Goal: Information Seeking & Learning: Learn about a topic

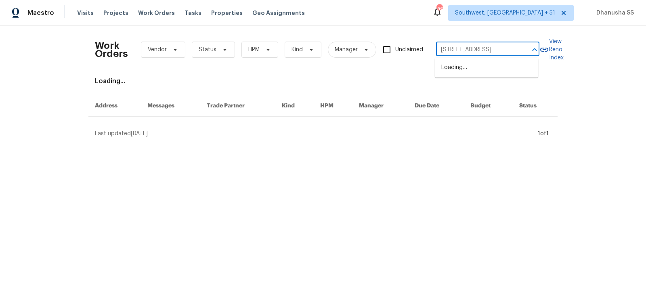
scroll to position [0, 24]
type input "[STREET_ADDRESS]"
click at [461, 66] on li "[STREET_ADDRESS]" at bounding box center [486, 67] width 103 height 13
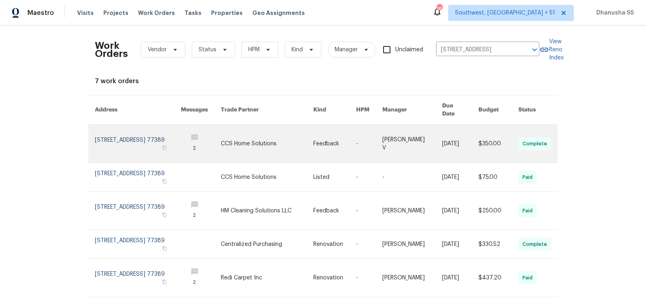
click at [296, 128] on link at bounding box center [267, 144] width 92 height 38
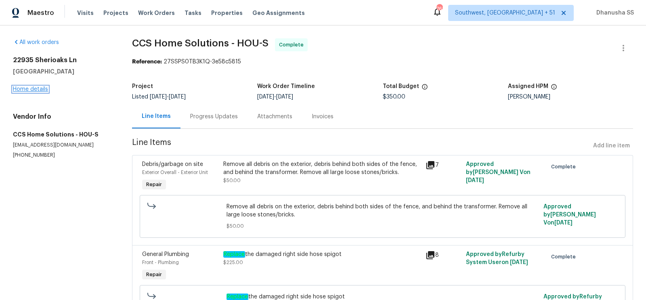
click at [24, 87] on link "Home details" at bounding box center [30, 89] width 35 height 6
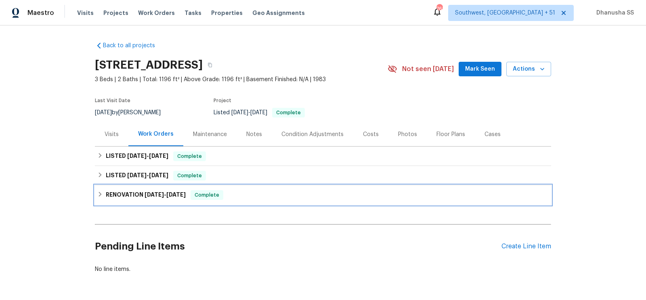
click at [233, 193] on div "RENOVATION [DATE] - [DATE] Complete" at bounding box center [322, 195] width 451 height 10
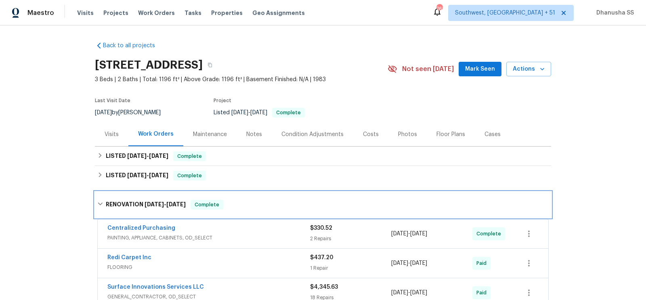
scroll to position [114, 0]
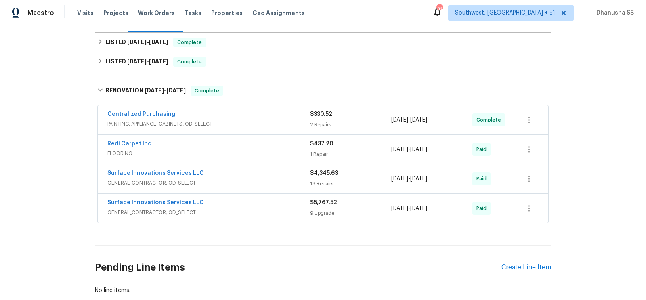
click at [271, 117] on div "Centralized Purchasing" at bounding box center [208, 115] width 203 height 10
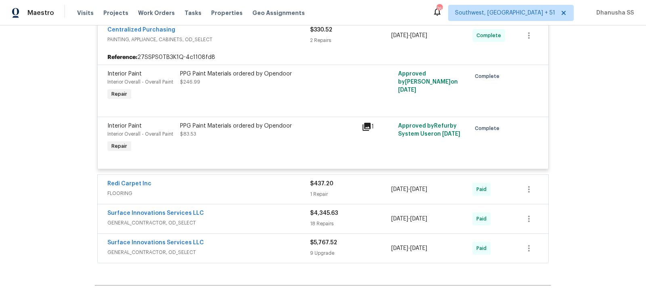
scroll to position [291, 0]
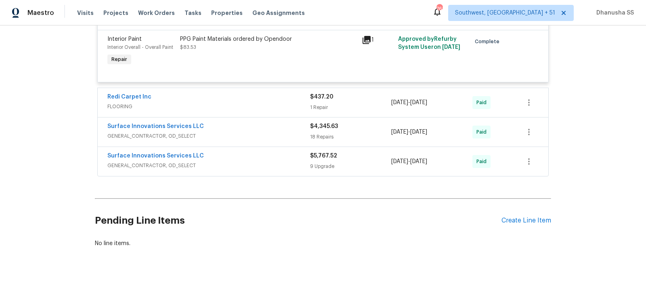
click at [281, 101] on div "Redi Carpet Inc" at bounding box center [208, 98] width 203 height 10
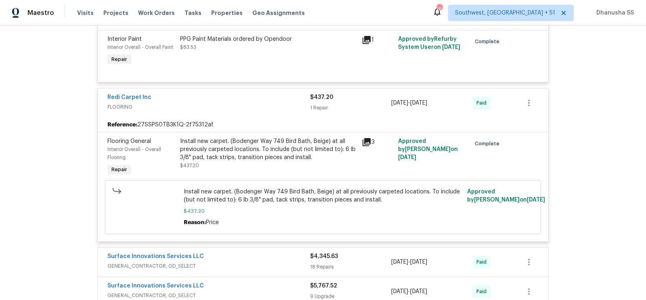
click at [94, 297] on div "Back to all projects [STREET_ADDRESS] 3 Beds | 2 Baths | Total: 1196 ft² | Abov…" at bounding box center [323, 162] width 646 height 275
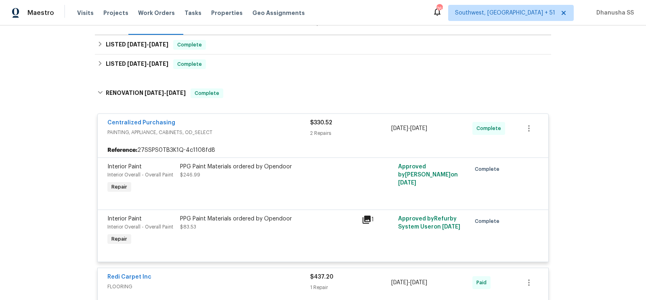
scroll to position [54, 0]
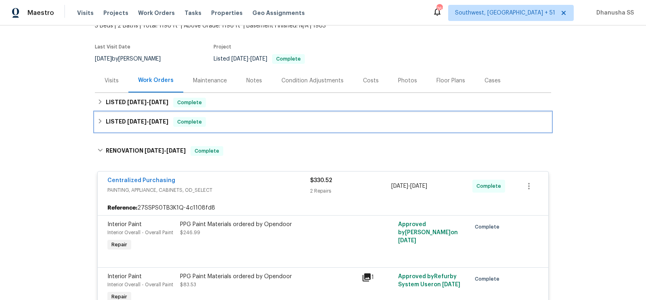
click at [231, 125] on div "LISTED [DATE] - [DATE] Complete" at bounding box center [322, 122] width 451 height 10
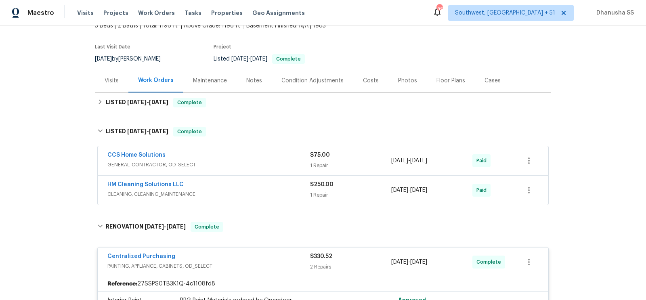
click at [277, 187] on div "HM Cleaning Solutions LLC" at bounding box center [208, 185] width 203 height 10
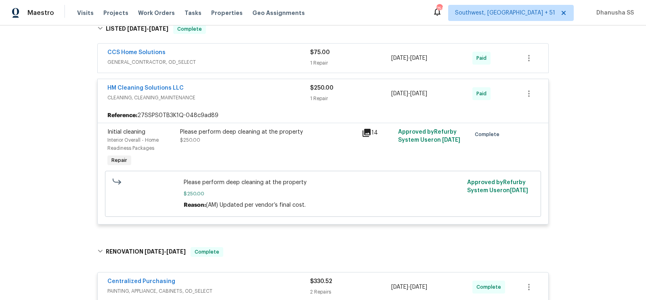
scroll to position [151, 0]
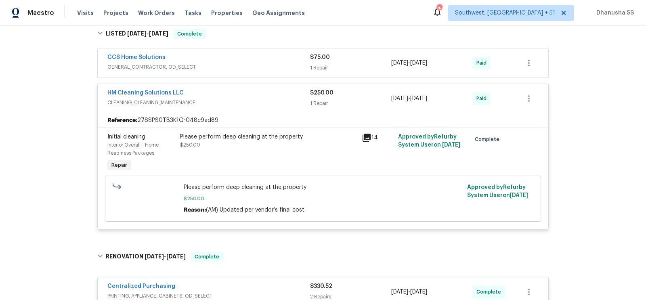
click at [268, 68] on span "GENERAL_CONTRACTOR, OD_SELECT" at bounding box center [208, 67] width 203 height 8
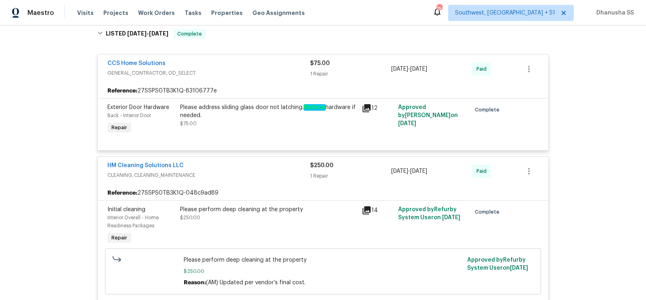
scroll to position [0, 0]
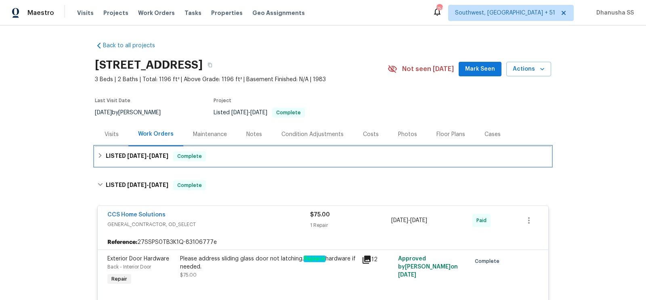
click at [242, 161] on div "LISTED [DATE] - [DATE] Complete" at bounding box center [323, 156] width 456 height 19
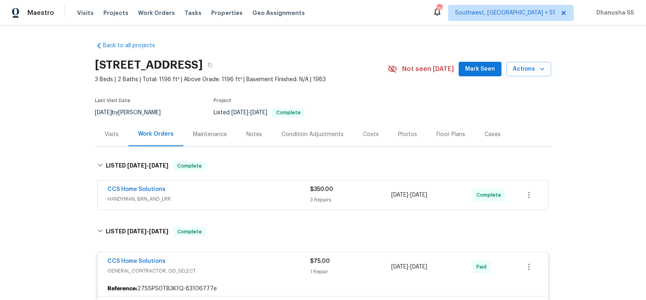
click at [265, 206] on div "CCS Home Solutions HANDYMAN, BRN_AND_LRR $350.00 3 Repairs [DATE] - [DATE] Comp…" at bounding box center [323, 194] width 451 height 29
click at [265, 197] on span "HANDYMAN, BRN_AND_LRR" at bounding box center [208, 199] width 203 height 8
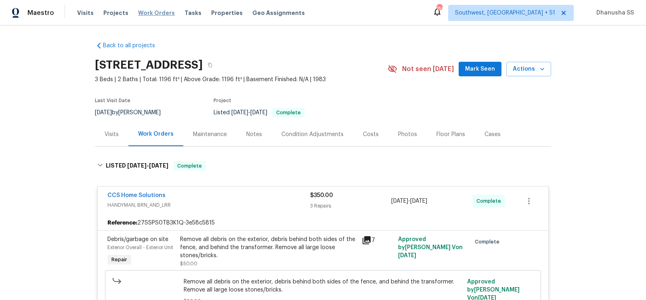
click at [155, 14] on span "Work Orders" at bounding box center [156, 13] width 37 height 8
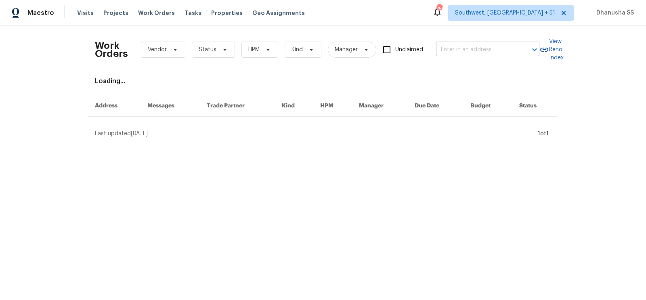
click at [474, 49] on input "text" at bounding box center [476, 50] width 81 height 13
paste input "[STREET_ADDRESS]"
type input "[STREET_ADDRESS]"
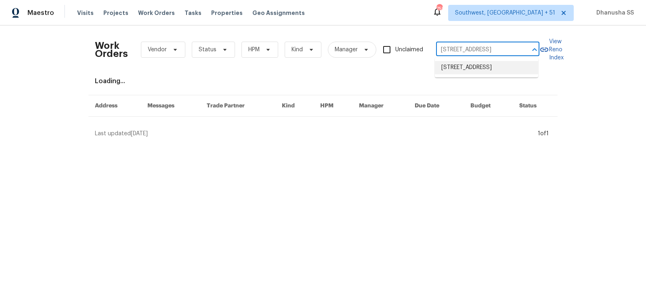
click at [467, 69] on li "[STREET_ADDRESS]" at bounding box center [486, 67] width 103 height 13
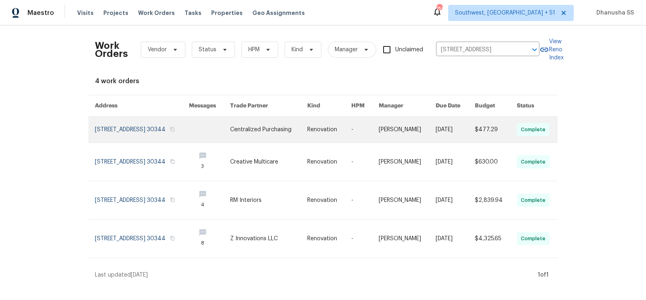
click at [319, 143] on td "Renovation" at bounding box center [323, 130] width 44 height 26
click at [344, 136] on link at bounding box center [329, 130] width 44 height 26
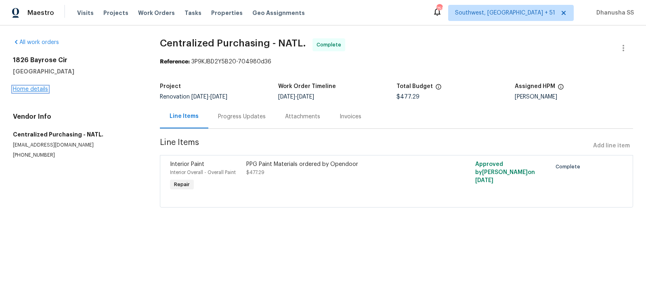
click at [34, 87] on link "Home details" at bounding box center [30, 89] width 35 height 6
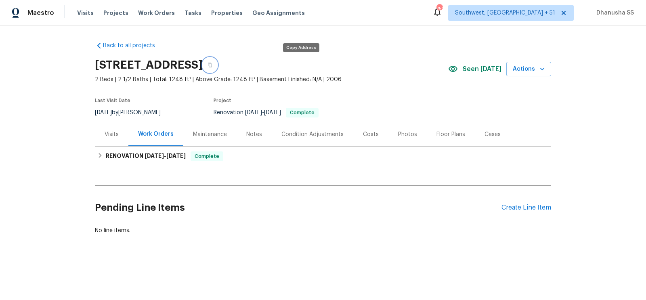
click at [217, 61] on button "button" at bounding box center [210, 65] width 15 height 15
click at [212, 65] on icon "button" at bounding box center [210, 65] width 5 height 5
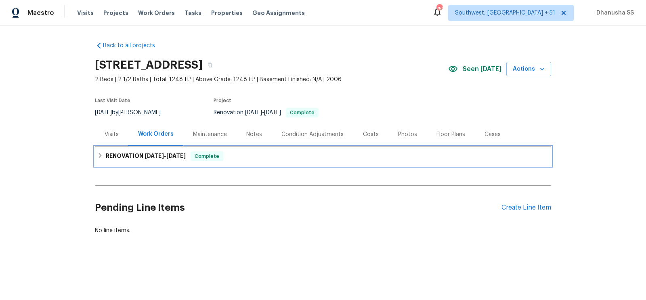
click at [218, 157] on span "Complete" at bounding box center [206, 156] width 31 height 8
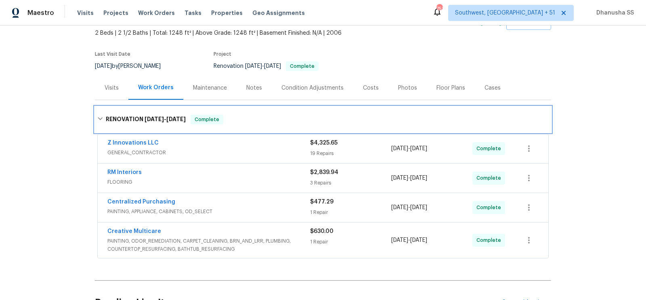
scroll to position [119, 0]
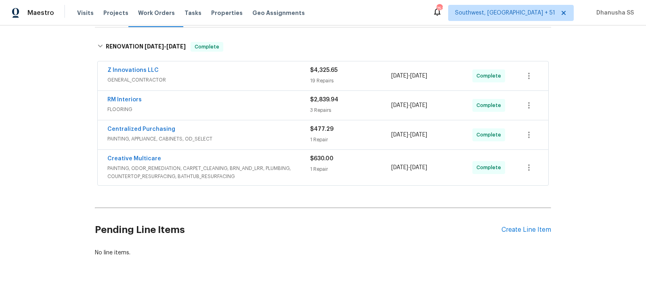
click at [276, 159] on div "Creative Multicare" at bounding box center [208, 160] width 203 height 10
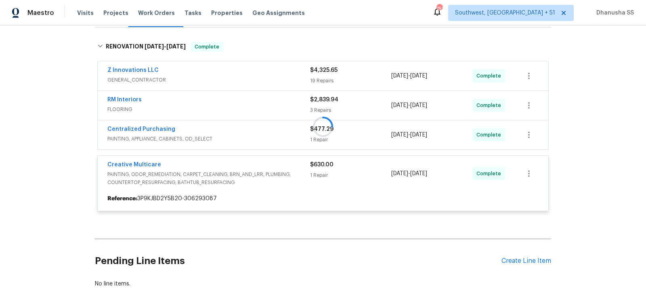
scroll to position [159, 0]
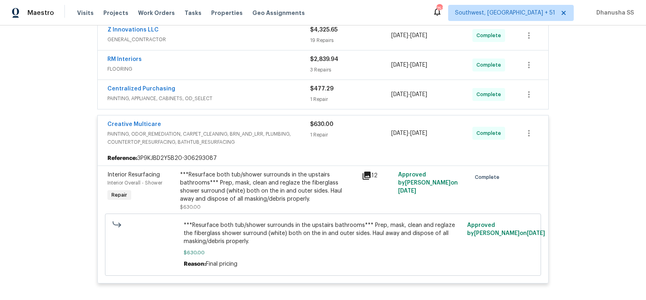
click at [277, 92] on div "Centralized Purchasing" at bounding box center [208, 90] width 203 height 10
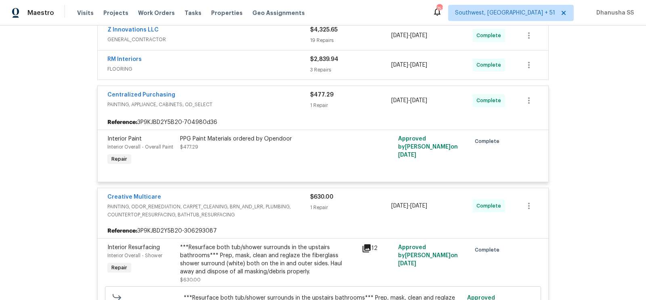
click at [282, 65] on span "FLOORING" at bounding box center [208, 69] width 203 height 8
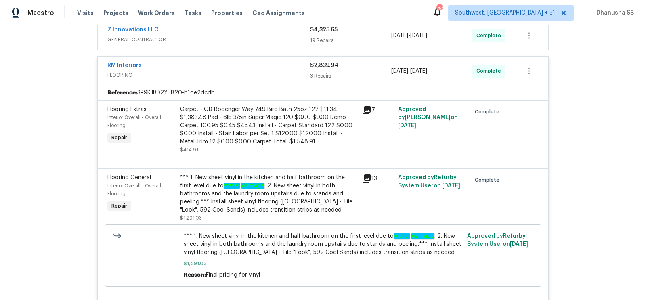
scroll to position [100, 0]
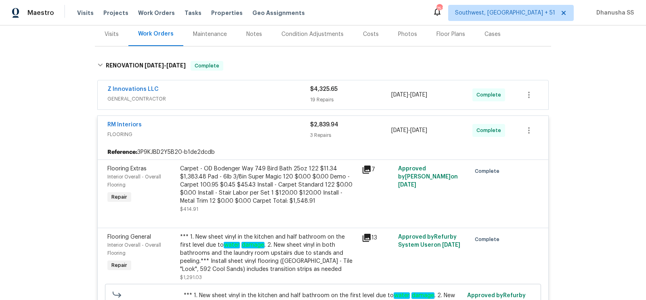
click at [268, 96] on span "GENERAL_CONTRACTOR" at bounding box center [208, 99] width 203 height 8
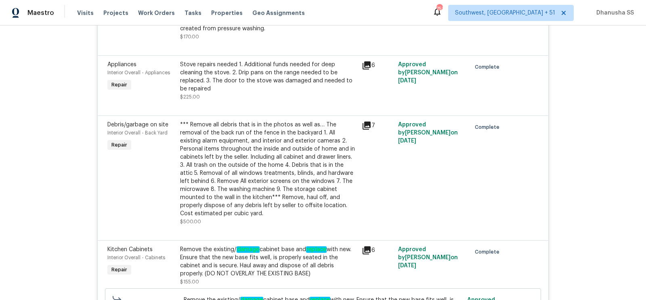
scroll to position [0, 0]
